Goal: Task Accomplishment & Management: Manage account settings

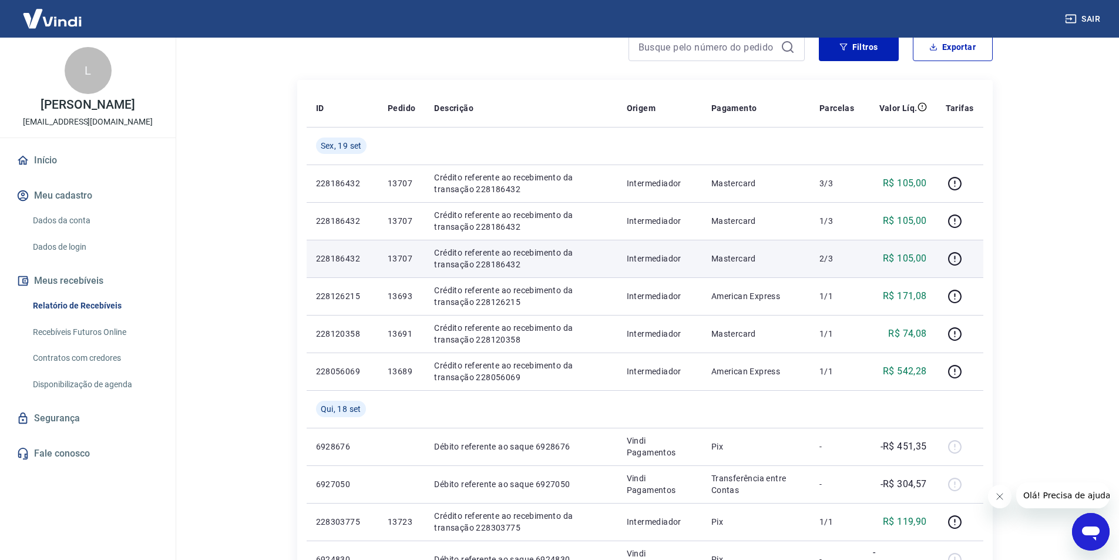
scroll to position [113, 0]
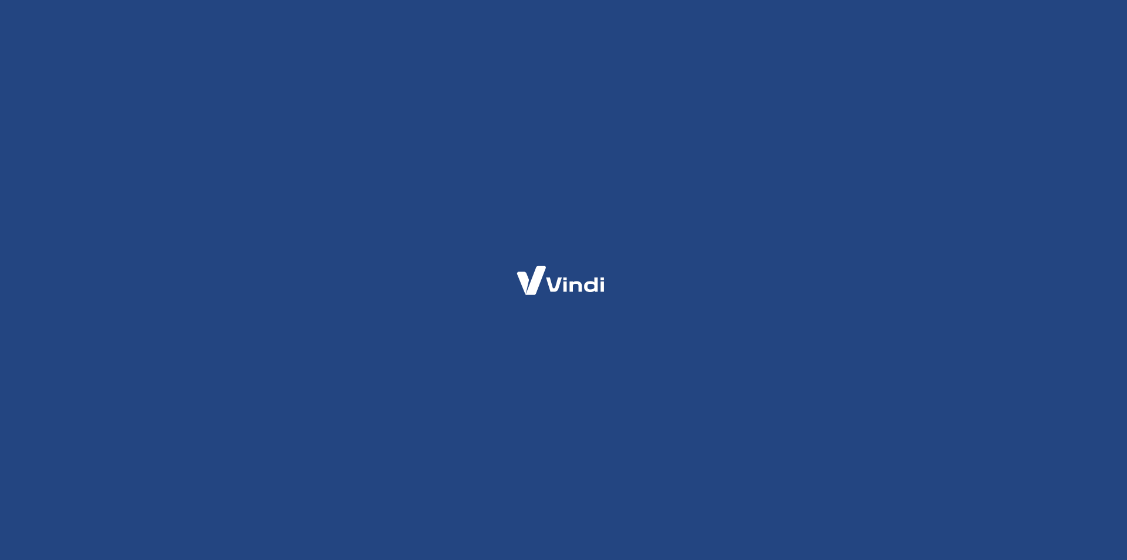
click at [1121, 164] on div at bounding box center [563, 280] width 1127 height 560
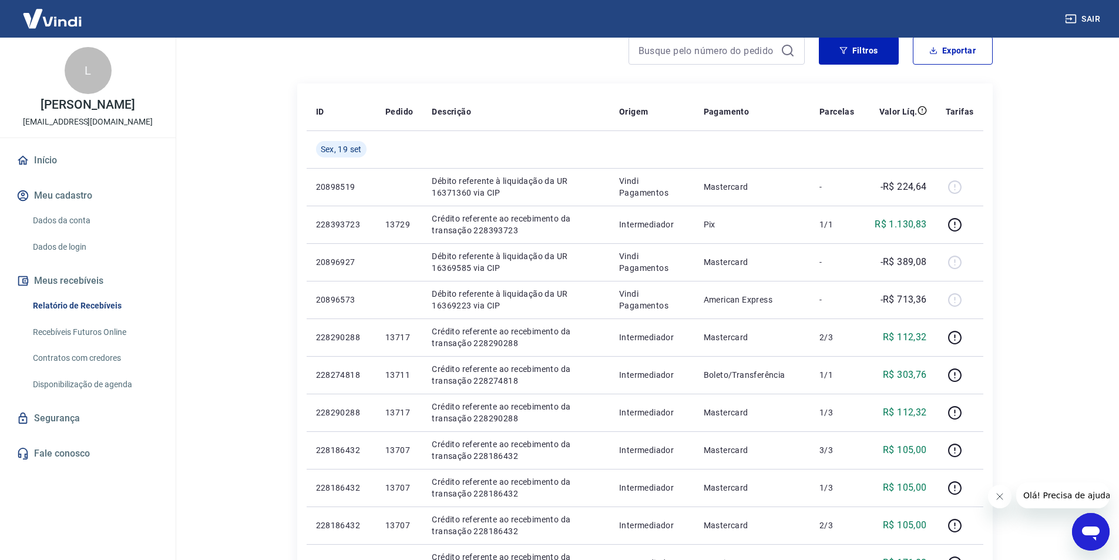
scroll to position [109, 0]
